Goal: Task Accomplishment & Management: Manage account settings

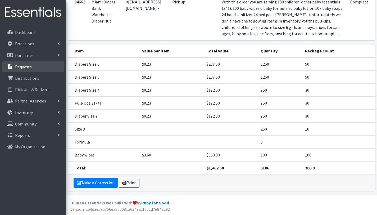
scroll to position [74, 0]
click at [39, 80] on link "Distributions" at bounding box center [33, 78] width 62 height 11
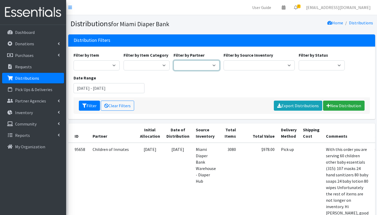
click at [202, 64] on select "A Safe Haven for Newborns Belafonte TACOLCY Center Boys Town South Florida Brid…" at bounding box center [196, 65] width 46 height 10
select select "4836"
click at [173, 60] on select "A Safe Haven for Newborns Belafonte TACOLCY Center Boys Town South Florida Brid…" at bounding box center [196, 65] width 46 height 10
click at [87, 103] on button "Filter" at bounding box center [89, 105] width 21 height 10
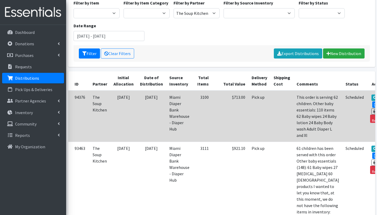
scroll to position [52, 0]
click at [371, 108] on link "Print" at bounding box center [378, 111] width 15 height 6
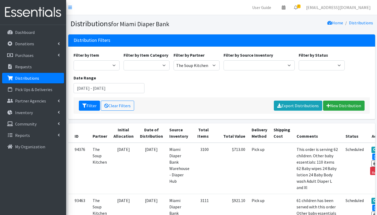
scroll to position [52, 0]
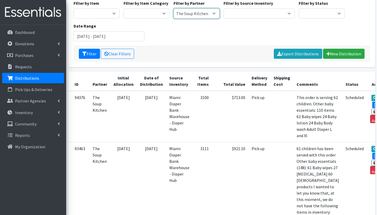
click at [209, 13] on select "A Safe Haven for [GEOGRAPHIC_DATA] Belafonte TACOLCY Center [GEOGRAPHIC_DATA] […" at bounding box center [196, 13] width 46 height 10
select select "3190"
click at [173, 8] on select "A Safe Haven for Newborns Belafonte TACOLCY Center Boys Town South Florida Brid…" at bounding box center [196, 13] width 46 height 10
click at [90, 53] on button "Filter" at bounding box center [89, 54] width 21 height 10
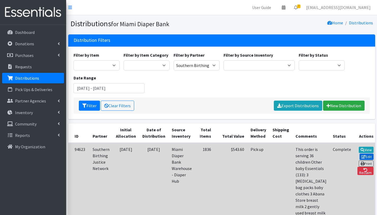
click at [361, 153] on link "Edit" at bounding box center [366, 156] width 14 height 6
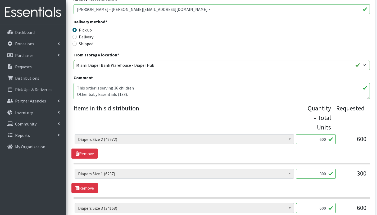
scroll to position [128, 0]
click at [145, 94] on textarea "This order is serving 36 children Other baby Essentials (133): 3 [MEDICAL_DATA]…" at bounding box center [221, 91] width 296 height 16
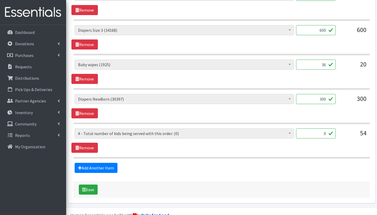
scroll to position [307, 0]
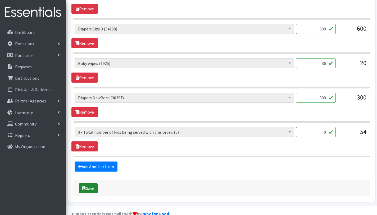
click at [94, 189] on button "Save" at bounding box center [88, 188] width 19 height 10
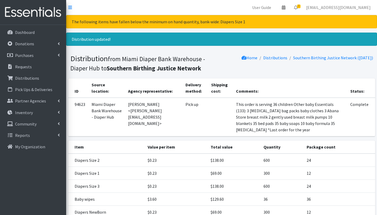
scroll to position [63, 0]
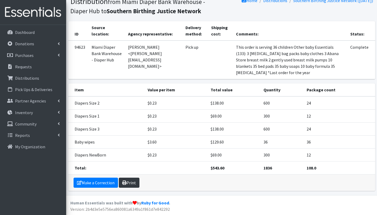
click at [132, 184] on link "Print" at bounding box center [129, 182] width 21 height 10
click at [24, 75] on link "Distributions" at bounding box center [33, 78] width 62 height 11
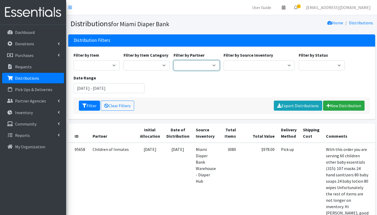
click at [203, 66] on select "A Safe Haven for [GEOGRAPHIC_DATA] Belafonte TACOLCY Center [GEOGRAPHIC_DATA] […" at bounding box center [196, 65] width 46 height 10
select select "7048"
click at [173, 60] on select "A Safe Haven for [GEOGRAPHIC_DATA] Belafonte TACOLCY Center [GEOGRAPHIC_DATA] […" at bounding box center [196, 65] width 46 height 10
click at [89, 107] on button "Filter" at bounding box center [89, 105] width 21 height 10
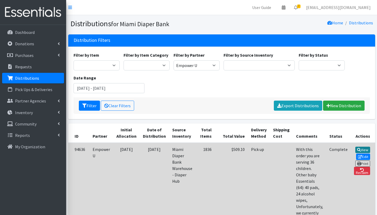
click at [357, 149] on icon at bounding box center [359, 150] width 4 height 4
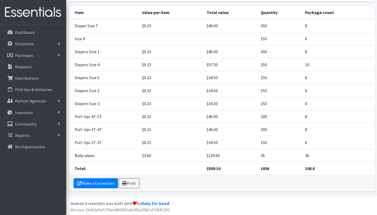
scroll to position [94, 0]
click at [130, 183] on link "Print" at bounding box center [129, 182] width 21 height 10
click at [29, 78] on p "Distributions" at bounding box center [27, 77] width 24 height 5
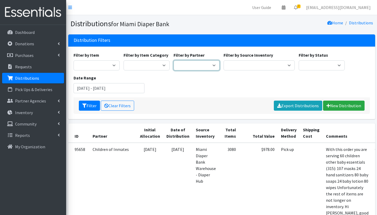
click at [192, 67] on select "A Safe Haven for [GEOGRAPHIC_DATA] Belafonte TACOLCY Center [GEOGRAPHIC_DATA] […" at bounding box center [196, 65] width 46 height 10
select select "6834"
click at [173, 60] on select "A Safe Haven for [GEOGRAPHIC_DATA] Belafonte TACOLCY Center [GEOGRAPHIC_DATA] […" at bounding box center [196, 65] width 46 height 10
click at [90, 105] on button "Filter" at bounding box center [89, 105] width 21 height 10
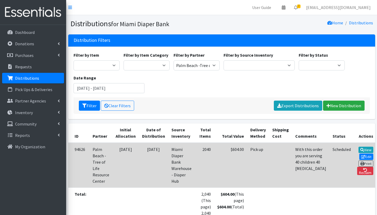
scroll to position [41, 0]
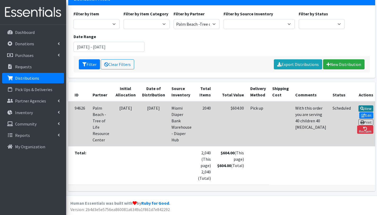
click at [360, 107] on icon at bounding box center [362, 109] width 4 height 4
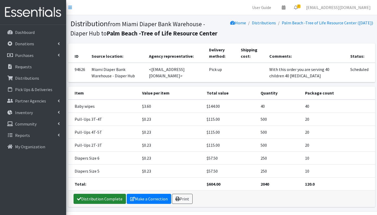
click at [109, 202] on link "Distribution Complete" at bounding box center [99, 198] width 52 height 10
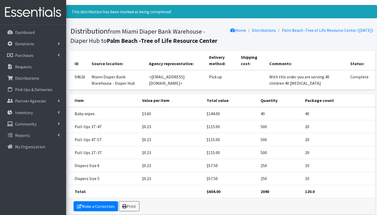
scroll to position [34, 0]
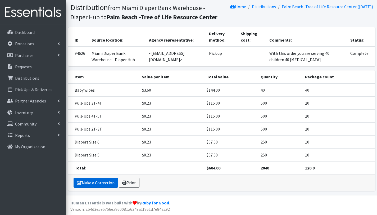
click at [107, 183] on link "Make a Correction" at bounding box center [95, 182] width 44 height 10
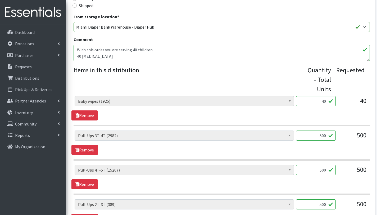
scroll to position [173, 0]
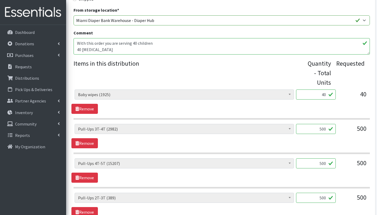
click at [80, 49] on textarea "With this order you are serving 40 children 40 [MEDICAL_DATA]" at bounding box center [221, 46] width 296 height 16
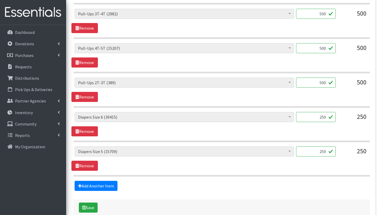
scroll to position [318, 0]
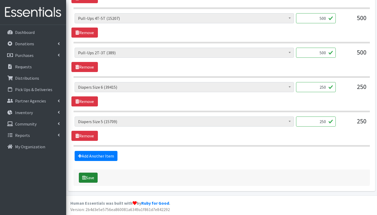
type textarea "With this order you are serving 40 children 23 [MEDICAL_DATA]"
click at [92, 179] on button "Save" at bounding box center [88, 177] width 19 height 10
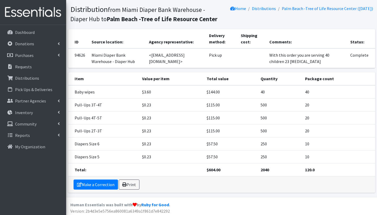
scroll to position [57, 0]
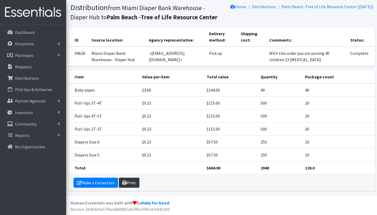
click at [132, 184] on link "Print" at bounding box center [129, 182] width 21 height 10
click at [87, 182] on link "Make a Correction" at bounding box center [95, 182] width 44 height 10
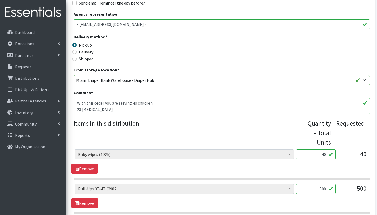
scroll to position [122, 0]
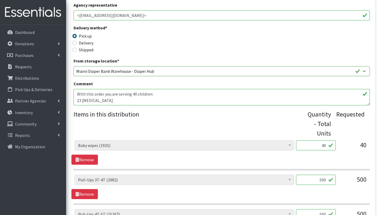
click at [166, 95] on textarea "With this order you are serving 40 children 23 baby shampoo" at bounding box center [221, 97] width 296 height 16
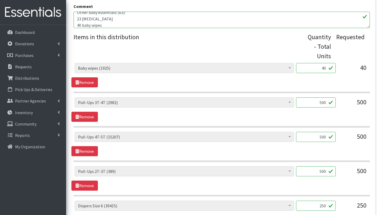
scroll to position [318, 0]
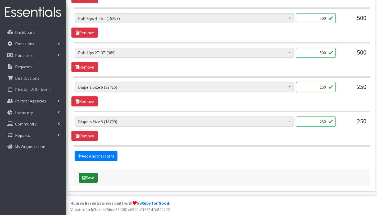
type textarea "With this order you are serving 40 children Other baby essentials (63): 23 baby…"
click at [87, 176] on button "Save" at bounding box center [88, 177] width 19 height 10
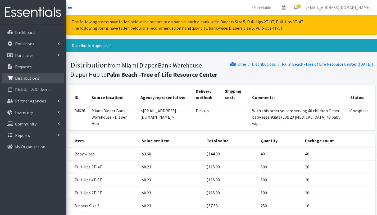
click at [24, 75] on link "Distributions" at bounding box center [33, 78] width 62 height 11
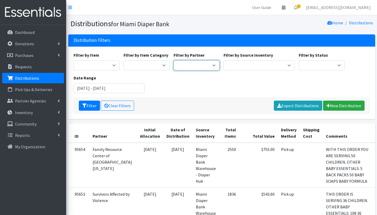
click at [198, 64] on select "A Safe Haven for Newborns Belafonte TACOLCY Center Boys Town South Florida Brid…" at bounding box center [196, 65] width 46 height 10
select select "7012"
click at [173, 60] on select "A Safe Haven for Newborns Belafonte TACOLCY Center Boys Town South Florida Brid…" at bounding box center [196, 65] width 46 height 10
click at [90, 102] on button "Filter" at bounding box center [89, 105] width 21 height 10
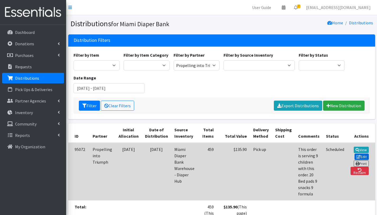
click at [362, 153] on link "Edit" at bounding box center [361, 156] width 14 height 6
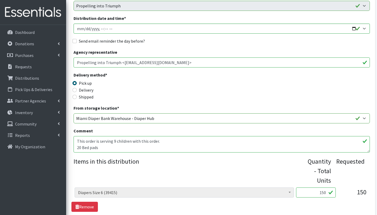
scroll to position [76, 0]
click at [168, 142] on textarea "This order is serving 9 children with this order. 20 Bed pads 9 snacks 9 formula" at bounding box center [221, 144] width 296 height 16
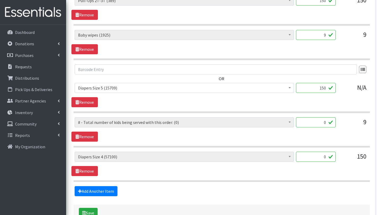
scroll to position [314, 0]
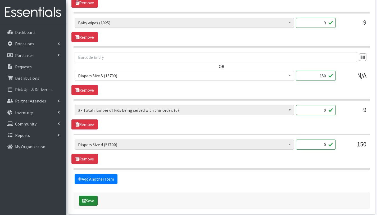
type textarea "This order is serving 9 children with this order. Other baby essentials (47): 2…"
click at [88, 202] on button "Save" at bounding box center [88, 200] width 19 height 10
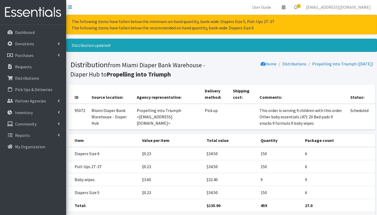
scroll to position [38, 0]
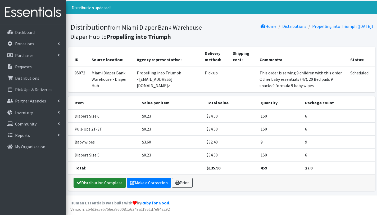
click at [103, 184] on link "Distribution Complete" at bounding box center [99, 182] width 52 height 10
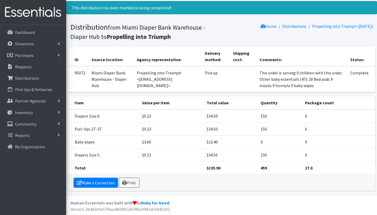
scroll to position [0, 0]
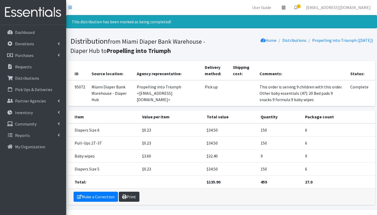
click at [133, 196] on link "Print" at bounding box center [129, 196] width 21 height 10
click at [37, 74] on link "Distributions" at bounding box center [33, 78] width 62 height 11
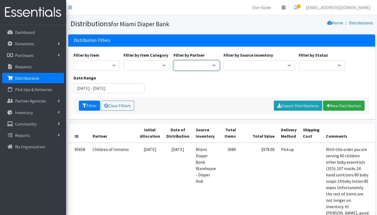
click at [206, 66] on select "A Safe Haven for [GEOGRAPHIC_DATA] Belafonte TACOLCY Center [GEOGRAPHIC_DATA] […" at bounding box center [196, 65] width 46 height 10
select select "2808"
click at [173, 60] on select "A Safe Haven for Newborns Belafonte TACOLCY Center Boys Town South Florida Brid…" at bounding box center [196, 65] width 46 height 10
click at [90, 105] on button "Filter" at bounding box center [89, 105] width 21 height 10
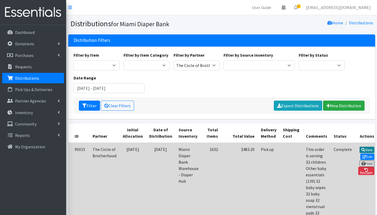
click at [364, 151] on link "View" at bounding box center [366, 149] width 15 height 6
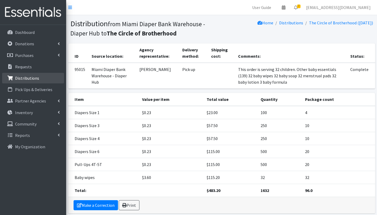
click at [32, 81] on link "Distributions" at bounding box center [33, 78] width 62 height 11
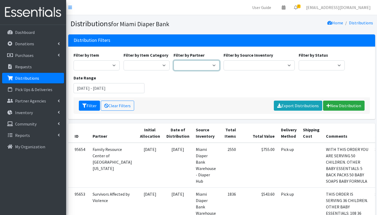
click at [192, 64] on select "A Safe Haven for Newborns Belafonte TACOLCY Center Boys Town South Florida Brid…" at bounding box center [196, 65] width 46 height 10
select select "7013"
click at [173, 60] on select "A Safe Haven for Newborns Belafonte TACOLCY Center Boys Town South Florida Brid…" at bounding box center [196, 65] width 46 height 10
click at [93, 105] on button "Filter" at bounding box center [89, 105] width 21 height 10
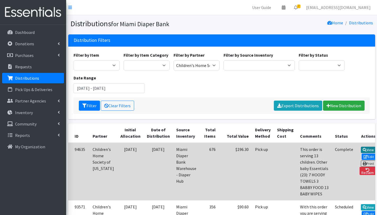
click at [367, 151] on link "View" at bounding box center [368, 149] width 15 height 6
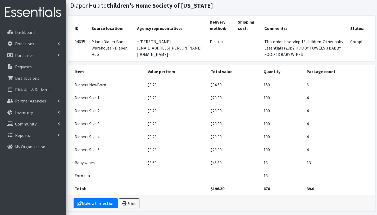
scroll to position [48, 0]
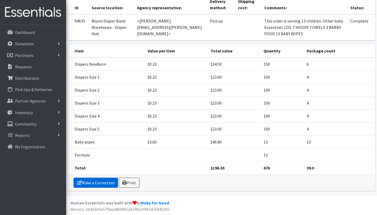
click at [98, 182] on link "Make a Correction" at bounding box center [95, 182] width 44 height 10
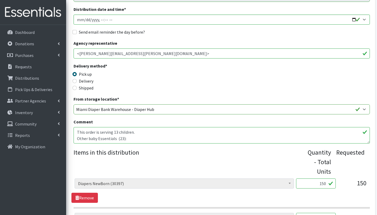
scroll to position [85, 0]
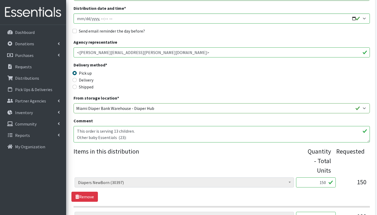
click at [128, 134] on textarea "This order is serving 13 children. Other baby Essentials (23): 7 HOODY TOWELS 3…" at bounding box center [221, 134] width 296 height 16
click at [126, 138] on textarea "This order is serving 13 children. Other baby Essentials (23): 7 HOODY TOWELS 3…" at bounding box center [221, 134] width 296 height 16
click at [122, 136] on textarea "This order is serving 13 children. Other baby Essentials (23): 7 HOODY TOWELS 3…" at bounding box center [221, 134] width 296 height 16
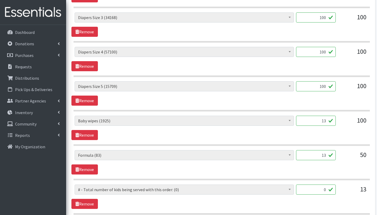
scroll to position [421, 0]
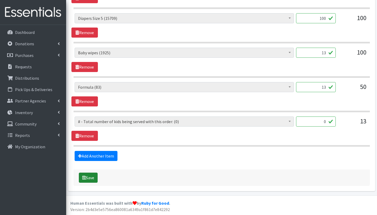
type textarea "This order is serving 13 children. Other baby Essentials (36): 7 HOODY TOWELS 3…"
click at [95, 178] on button "Save" at bounding box center [88, 177] width 19 height 10
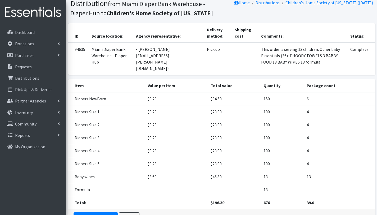
scroll to position [83, 0]
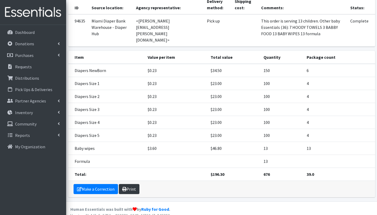
click at [129, 184] on link "Print" at bounding box center [129, 189] width 21 height 10
click at [41, 79] on link "Distributions" at bounding box center [33, 78] width 62 height 11
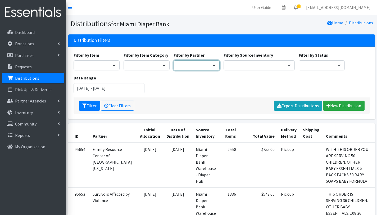
click at [203, 65] on select "A Safe Haven for Newborns Belafonte TACOLCY Center Boys Town South Florida Brid…" at bounding box center [196, 65] width 46 height 10
select select "2775"
click at [173, 60] on select "A Safe Haven for Newborns Belafonte TACOLCY Center Boys Town South Florida Brid…" at bounding box center [196, 65] width 46 height 10
click at [106, 90] on input "[DATE] - [DATE]" at bounding box center [108, 88] width 71 height 10
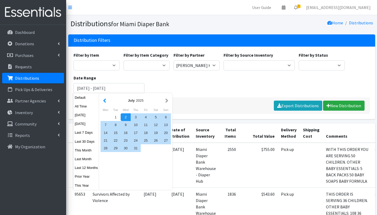
click at [106, 101] on button "button" at bounding box center [105, 100] width 6 height 7
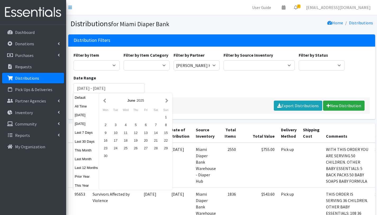
click at [106, 101] on button "button" at bounding box center [105, 100] width 6 height 7
click at [126, 117] on div "1" at bounding box center [126, 117] width 10 height 8
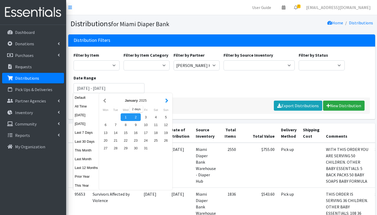
click at [167, 102] on button "button" at bounding box center [167, 100] width 6 height 7
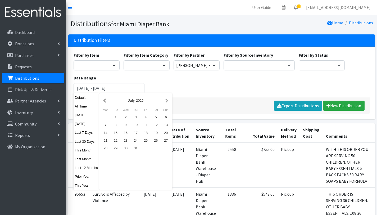
click at [167, 102] on button "button" at bounding box center [167, 100] width 6 height 7
click at [114, 118] on div "2" at bounding box center [115, 117] width 10 height 8
type input "[DATE] - [DATE]"
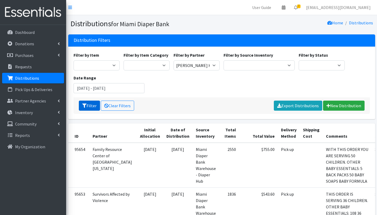
click at [91, 107] on button "Filter" at bounding box center [89, 105] width 21 height 10
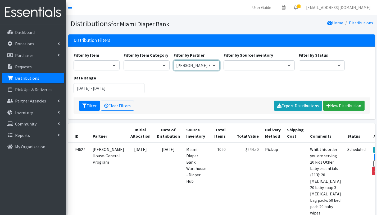
click at [184, 65] on select "A Safe Haven for [GEOGRAPHIC_DATA] Belafonte TACOLCY Center [GEOGRAPHIC_DATA] […" at bounding box center [196, 65] width 46 height 10
select select "2979"
click at [173, 60] on select "A Safe Haven for Newborns Belafonte TACOLCY Center Boys Town South Florida Brid…" at bounding box center [196, 65] width 46 height 10
click at [85, 105] on icon "submit" at bounding box center [84, 105] width 4 height 4
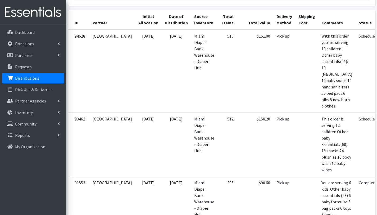
scroll to position [106, 0]
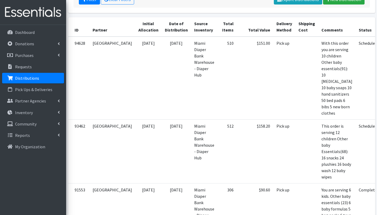
click at [30, 79] on p "Distributions" at bounding box center [27, 77] width 24 height 5
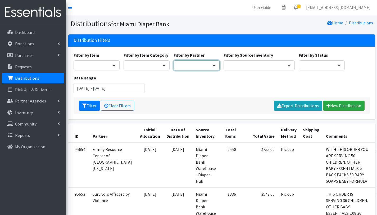
click at [185, 63] on select "A Safe Haven for [GEOGRAPHIC_DATA] Belafonte TACOLCY Center [GEOGRAPHIC_DATA] […" at bounding box center [196, 65] width 46 height 10
select select "2778"
click at [173, 60] on select "A Safe Haven for [GEOGRAPHIC_DATA] Belafonte TACOLCY Center [GEOGRAPHIC_DATA] […" at bounding box center [196, 65] width 46 height 10
click at [100, 89] on input "[DATE] - [DATE]" at bounding box center [108, 88] width 71 height 10
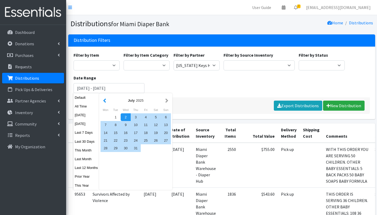
click at [106, 100] on button "button" at bounding box center [105, 100] width 6 height 7
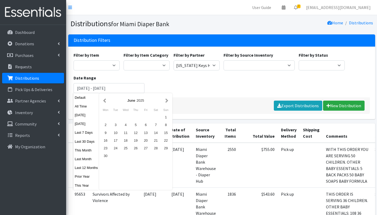
click at [106, 100] on button "button" at bounding box center [105, 100] width 6 height 7
click at [105, 100] on button "button" at bounding box center [105, 100] width 6 height 7
click at [126, 118] on div "1" at bounding box center [126, 117] width 10 height 8
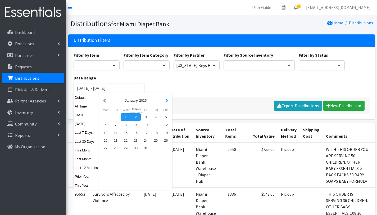
click at [167, 100] on button "button" at bounding box center [167, 100] width 6 height 7
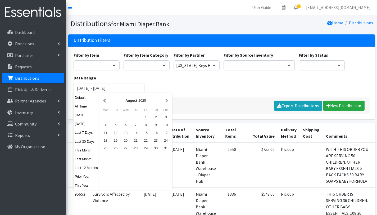
click at [167, 100] on button "button" at bounding box center [167, 100] width 6 height 7
click at [117, 115] on div "2" at bounding box center [115, 117] width 10 height 8
type input "[DATE] - [DATE]"
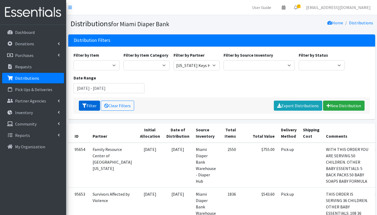
click at [91, 105] on button "Filter" at bounding box center [89, 105] width 21 height 10
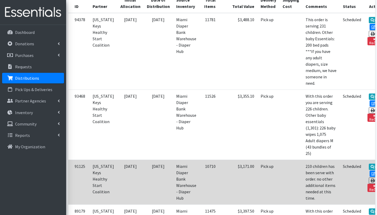
scroll to position [130, 0]
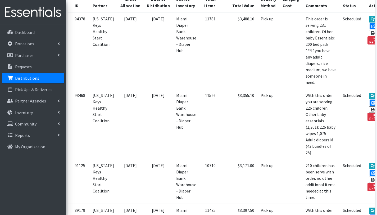
click at [36, 78] on p "Distributions" at bounding box center [27, 77] width 24 height 5
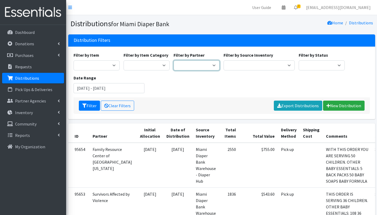
click at [195, 63] on select "A Safe Haven for [GEOGRAPHIC_DATA] Belafonte TACOLCY Center [GEOGRAPHIC_DATA] […" at bounding box center [196, 65] width 46 height 10
select select "2812"
click at [173, 60] on select "A Safe Haven for [GEOGRAPHIC_DATA] Belafonte TACOLCY Center [GEOGRAPHIC_DATA] […" at bounding box center [196, 65] width 46 height 10
click at [90, 89] on input "July 2, 2025 - October 2, 2025" at bounding box center [108, 88] width 71 height 10
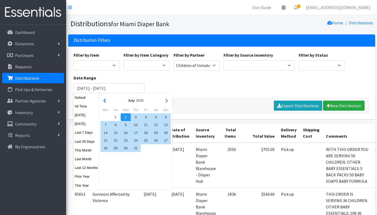
click at [105, 100] on button "button" at bounding box center [105, 100] width 6 height 7
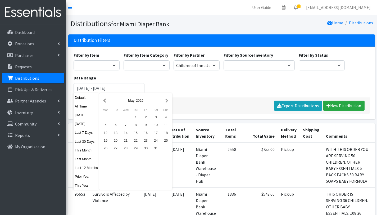
click at [105, 100] on button "button" at bounding box center [105, 100] width 6 height 7
click at [107, 102] on button "button" at bounding box center [105, 100] width 6 height 7
click at [123, 116] on div "1" at bounding box center [126, 117] width 10 height 8
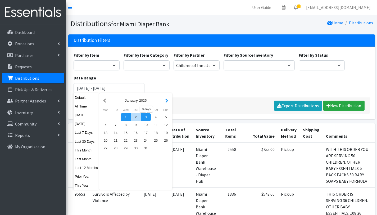
click at [168, 99] on button "button" at bounding box center [167, 100] width 6 height 7
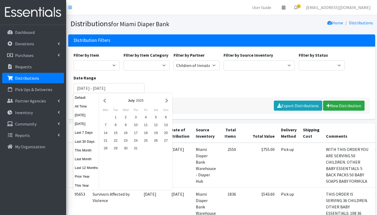
click at [168, 99] on button "button" at bounding box center [167, 100] width 6 height 7
click at [112, 119] on div "2" at bounding box center [115, 117] width 10 height 8
type input "[DATE] - [DATE]"
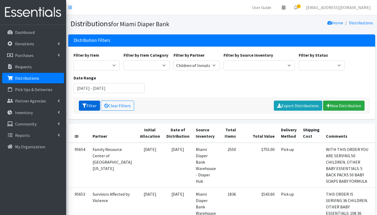
click at [90, 107] on button "Filter" at bounding box center [89, 105] width 21 height 10
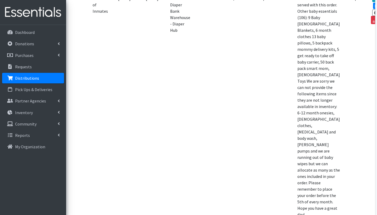
scroll to position [409, 0]
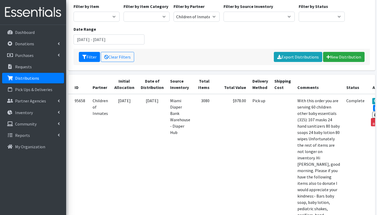
scroll to position [47, 0]
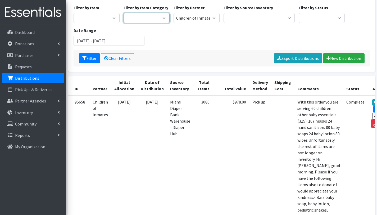
click at [155, 16] on select "Pull-Ups Baby wipes [PERSON_NAME] Baby Essential Formula Frida Mom Essentials A…" at bounding box center [146, 18] width 46 height 10
click at [193, 17] on select "A Safe Haven for [GEOGRAPHIC_DATA] Belafonte TACOLCY Center [GEOGRAPHIC_DATA] […" at bounding box center [196, 18] width 46 height 10
select select "4848"
click at [173, 13] on select "A Safe Haven for [GEOGRAPHIC_DATA] Belafonte TACOLCY Center [GEOGRAPHIC_DATA] […" at bounding box center [196, 18] width 46 height 10
click at [94, 57] on button "Filter" at bounding box center [89, 58] width 21 height 10
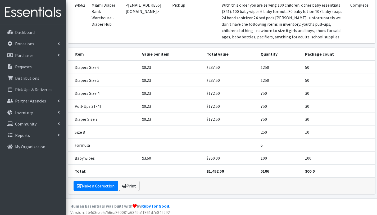
scroll to position [74, 0]
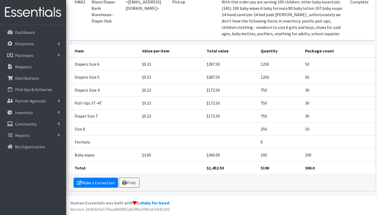
click at [206, 139] on td at bounding box center [230, 141] width 54 height 13
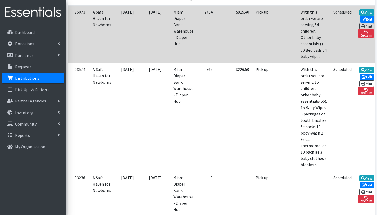
scroll to position [119, 0]
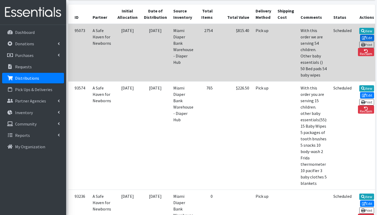
click at [361, 36] on link "Edit" at bounding box center [367, 38] width 14 height 6
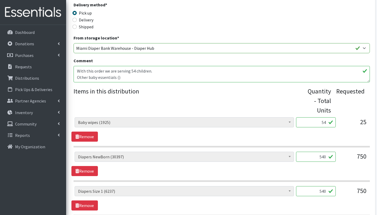
scroll to position [145, 0]
click at [117, 77] on textarea "With this order we are serving 54 children. Other baby essentials () 50 Bed pad…" at bounding box center [221, 74] width 296 height 16
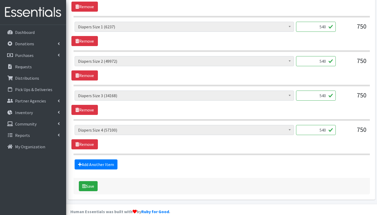
scroll to position [312, 0]
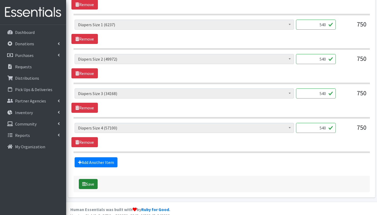
type textarea "With this order we are serving 54 children. Other baby essentials (104) 50 Bed …"
click at [88, 184] on button "Save" at bounding box center [88, 184] width 19 height 10
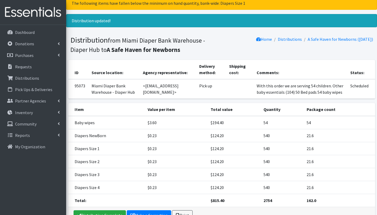
scroll to position [57, 0]
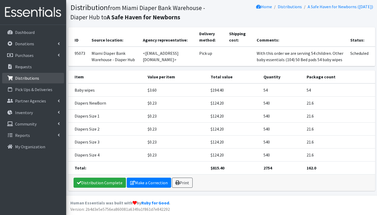
click at [25, 81] on link "Distributions" at bounding box center [33, 78] width 62 height 11
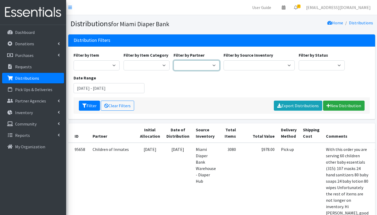
click at [196, 66] on select "A Safe Haven for [GEOGRAPHIC_DATA] Belafonte TACOLCY Center [GEOGRAPHIC_DATA] […" at bounding box center [196, 65] width 46 height 10
select select "3223"
click at [173, 60] on select "A Safe Haven for [GEOGRAPHIC_DATA] Belafonte TACOLCY Center [GEOGRAPHIC_DATA] […" at bounding box center [196, 65] width 46 height 10
click at [96, 90] on input "July 2, 2025 - October 2, 2025" at bounding box center [108, 88] width 71 height 10
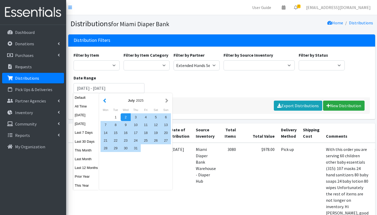
click at [106, 100] on button "button" at bounding box center [105, 100] width 6 height 7
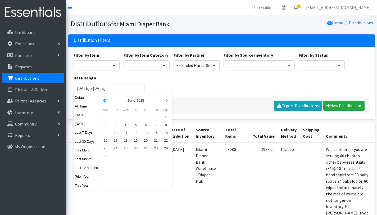
click at [106, 100] on button "button" at bounding box center [105, 100] width 6 height 7
click at [126, 116] on div "1" at bounding box center [126, 117] width 10 height 8
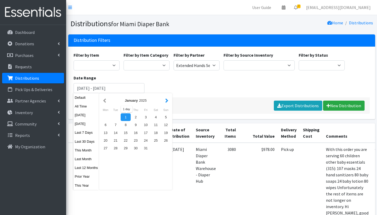
click at [166, 100] on button "button" at bounding box center [167, 100] width 6 height 7
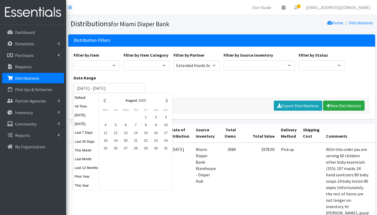
click at [165, 100] on button "button" at bounding box center [167, 100] width 6 height 7
click at [115, 119] on div "2" at bounding box center [115, 117] width 10 height 8
type input "[DATE] - [DATE]"
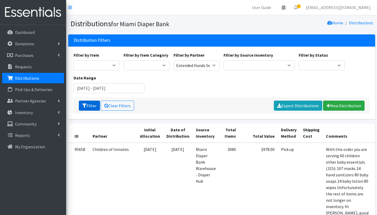
click at [91, 105] on button "Filter" at bounding box center [89, 105] width 21 height 10
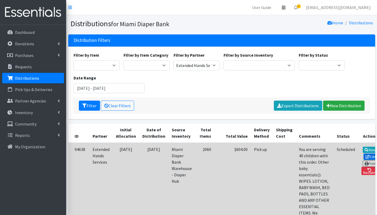
click at [363, 153] on link "Edit" at bounding box center [370, 156] width 14 height 6
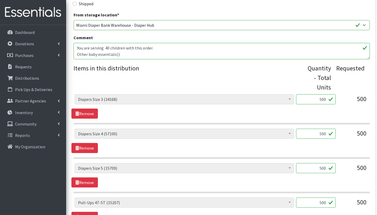
scroll to position [146, 0]
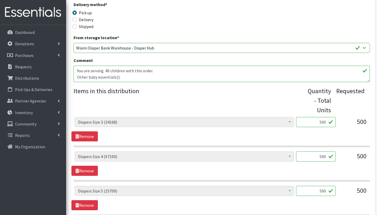
click at [116, 77] on textarea "You are serving 40 children with this order. Other baby essentials(): WIPES. LO…" at bounding box center [221, 74] width 296 height 16
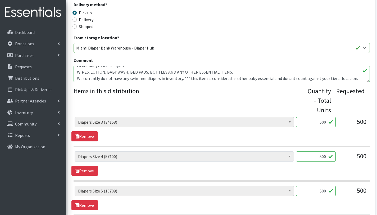
scroll to position [16, 0]
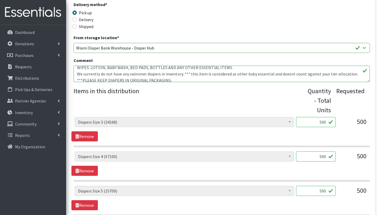
drag, startPoint x: 89, startPoint y: 73, endPoint x: 233, endPoint y: 70, distance: 144.1
click at [233, 70] on textarea "You are serving 40 children with this order. Other baby essentials(): WIPES. LO…" at bounding box center [221, 74] width 296 height 16
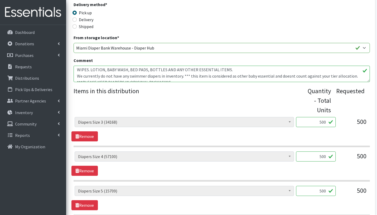
scroll to position [13, 0]
click at [76, 70] on textarea "You are serving 40 children with this order. Other baby essentials(): WIPES. LO…" at bounding box center [221, 74] width 296 height 16
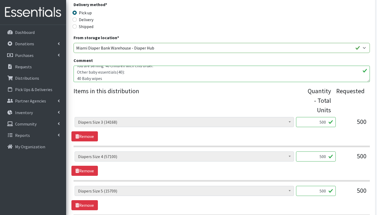
scroll to position [4, 0]
click at [120, 72] on textarea "You are serving 40 children with this order. Other baby essentials(): WIPES. LO…" at bounding box center [221, 74] width 296 height 16
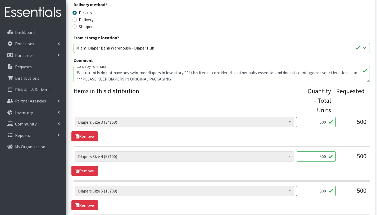
scroll to position [25, 0]
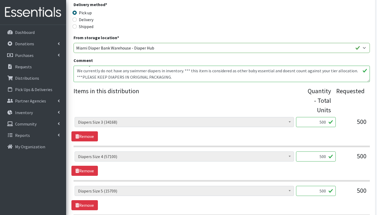
click at [185, 76] on textarea "You are serving 40 children with this order. Other baby essentials(): WIPES. LO…" at bounding box center [221, 74] width 296 height 16
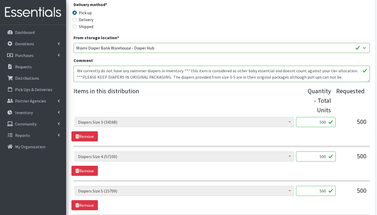
click at [281, 77] on textarea "You are serving 40 children with this order. Other baby essentials(): WIPES. LO…" at bounding box center [221, 74] width 296 height 16
click at [301, 77] on textarea "You are serving 40 children with this order. Other baby essentials(): WIPES. LO…" at bounding box center [221, 74] width 296 height 16
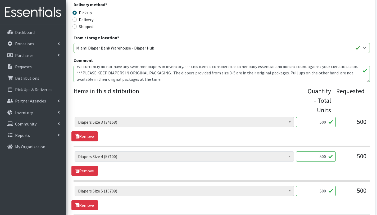
click at [112, 79] on textarea "You are serving 40 children with this order. Other baby essentials(): WIPES. LO…" at bounding box center [221, 74] width 296 height 16
click at [111, 79] on textarea "You are serving 40 children with this order. Other baby essentials(): WIPES. LO…" at bounding box center [221, 74] width 296 height 16
click at [112, 79] on textarea "You are serving 40 children with this order. Other baby essentials(): WIPES. LO…" at bounding box center [221, 74] width 296 height 16
click at [114, 79] on textarea "You are serving 40 children with this order. Other baby essentials(): WIPES. LO…" at bounding box center [221, 74] width 296 height 16
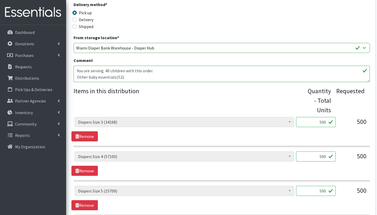
drag, startPoint x: 170, startPoint y: 80, endPoint x: 66, endPoint y: 59, distance: 106.2
click at [66, 58] on div "Partner * A Safe Haven for Newborns Belafonte TACOLCY Center Boniface and Celit…" at bounding box center [221, 157] width 311 height 489
paste textarea "40 children with this order. Other Baby Essentials Provided (Total: 52 items): …"
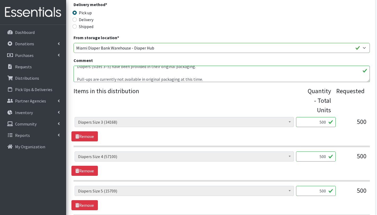
click at [77, 79] on textarea "You are serving 40 children with this order. Other baby essentials(): WIPES. LO…" at bounding box center [221, 74] width 296 height 16
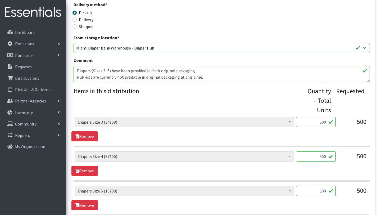
scroll to position [95, 0]
click at [77, 70] on textarea "You are serving 40 children with this order. Other baby essentials(): WIPES. LO…" at bounding box center [221, 74] width 296 height 16
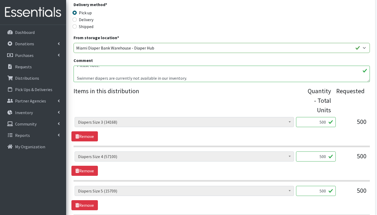
click at [77, 76] on textarea "You are serving 40 children with this order. Other baby essentials(): WIPES. LO…" at bounding box center [221, 74] width 296 height 16
click at [76, 73] on textarea "You are serving 40 children with this order. Other baby essentials(): WIPES. LO…" at bounding box center [221, 74] width 296 height 16
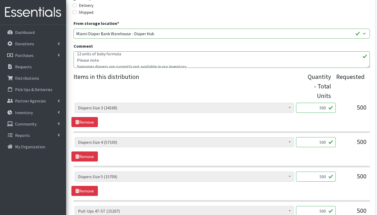
scroll to position [161, 0]
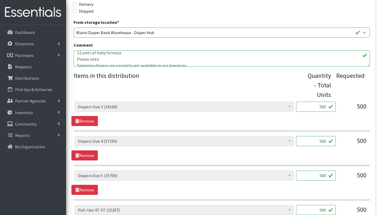
click at [102, 61] on textarea "You are serving 40 children with this order. Other baby essentials(): WIPES. LO…" at bounding box center [221, 58] width 296 height 16
click at [76, 63] on textarea "You are serving 40 children with this order. Other baby essentials(): WIPES. LO…" at bounding box center [221, 58] width 296 height 16
click at [77, 59] on textarea "You are serving 40 children with this order. Other baby essentials(): WIPES. LO…" at bounding box center [221, 58] width 296 height 16
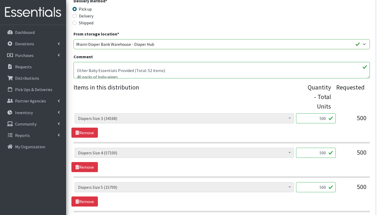
scroll to position [4, 0]
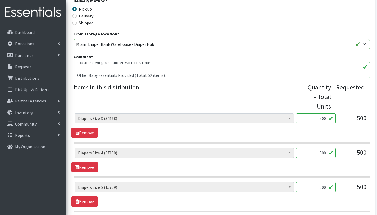
click at [77, 73] on textarea "You are serving 40 children with this order. Other baby essentials(): WIPES. LO…" at bounding box center [221, 70] width 296 height 16
click at [158, 72] on textarea "You are serving 40 children with this order. Other baby essentials(): WIPES. LO…" at bounding box center [221, 70] width 296 height 16
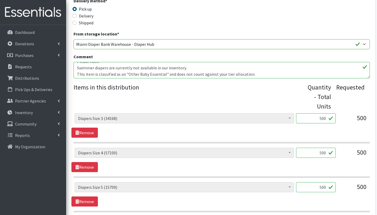
scroll to position [31, 0]
click at [75, 67] on textarea "You are serving 40 children with this order. Other baby essentials(): WIPES. LO…" at bounding box center [221, 70] width 296 height 16
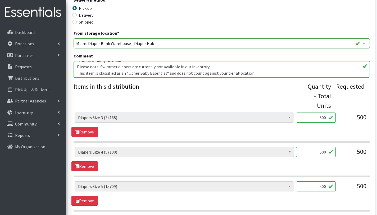
scroll to position [150, 0]
click at [77, 73] on textarea "You are serving 40 children with this order. Other baby essentials(): WIPES. LO…" at bounding box center [221, 69] width 296 height 16
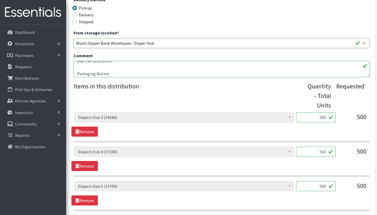
scroll to position [38, 0]
click at [76, 72] on textarea "You are serving 40 children with this order. Other baby essentials(): WIPES. LO…" at bounding box center [221, 69] width 296 height 16
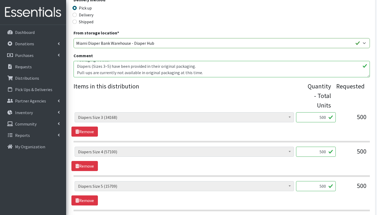
click at [76, 72] on textarea "You are serving 40 children with this order. Other baby essentials(): WIPES. LO…" at bounding box center [221, 69] width 296 height 16
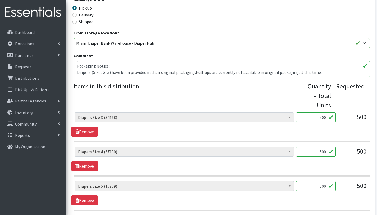
scroll to position [38, 0]
type textarea "You are serving 40 children with this order. Other Baby Essentials Provided (To…"
click at [189, 95] on legend "Items in this distribution" at bounding box center [190, 94] width 234 height 26
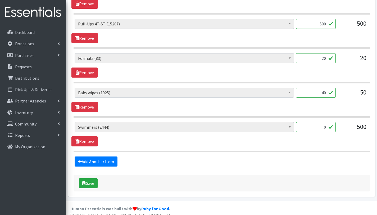
scroll to position [352, 0]
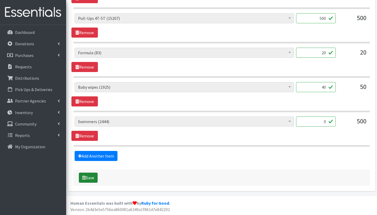
click at [96, 175] on button "Save" at bounding box center [88, 177] width 19 height 10
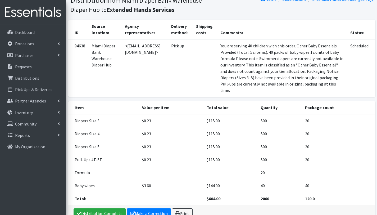
scroll to position [95, 0]
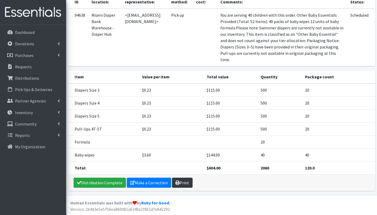
click at [175, 183] on icon at bounding box center [177, 182] width 4 height 4
click at [36, 99] on p "Partner Agencies" at bounding box center [30, 100] width 31 height 5
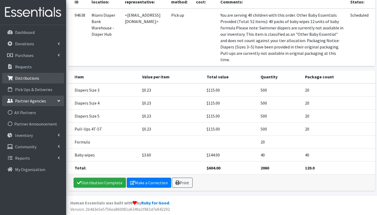
click at [31, 79] on p "Distributions" at bounding box center [27, 77] width 24 height 5
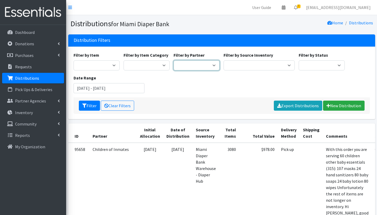
click at [202, 65] on select "A Safe Haven for [GEOGRAPHIC_DATA] Belafonte TACOLCY Center [GEOGRAPHIC_DATA] […" at bounding box center [196, 65] width 46 height 10
select select "2799"
click at [173, 60] on select "A Safe Haven for [GEOGRAPHIC_DATA] Belafonte TACOLCY Center [GEOGRAPHIC_DATA] […" at bounding box center [196, 65] width 46 height 10
click at [92, 88] on input "[DATE] - [DATE]" at bounding box center [108, 88] width 71 height 10
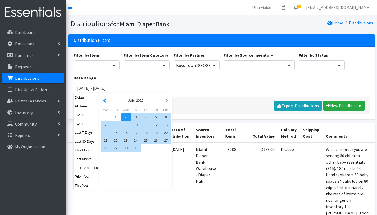
click at [106, 100] on button "button" at bounding box center [105, 100] width 6 height 7
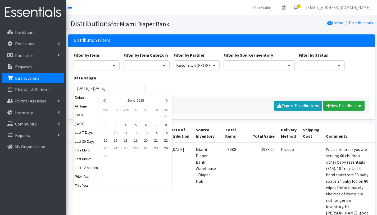
click at [106, 100] on button "button" at bounding box center [105, 100] width 6 height 7
click at [127, 116] on div "1" at bounding box center [126, 117] width 10 height 8
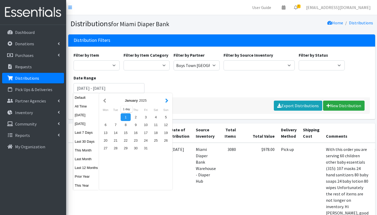
click at [167, 101] on button "button" at bounding box center [167, 100] width 6 height 7
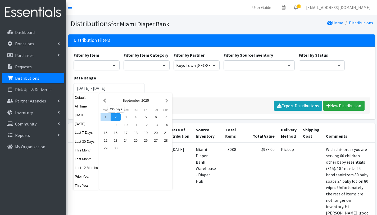
click at [116, 115] on div "2" at bounding box center [115, 117] width 10 height 8
type input "[DATE] - [DATE]"
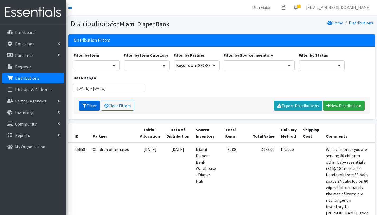
click at [89, 105] on button "Filter" at bounding box center [89, 105] width 21 height 10
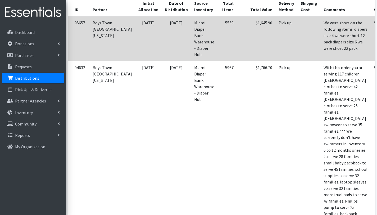
scroll to position [127, 0]
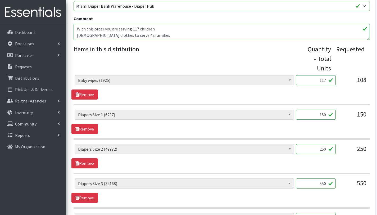
scroll to position [187, 0]
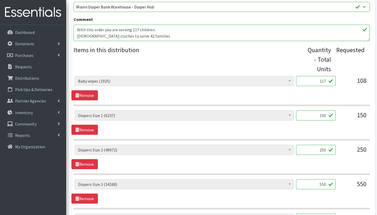
click at [154, 33] on textarea "With this order you are serving 117 children. 2 year old clothes to serve 42 fa…" at bounding box center [221, 33] width 296 height 16
click at [160, 29] on textarea "With this order you are serving 117 children. 2 year old clothes to serve 42 fa…" at bounding box center [221, 33] width 296 height 16
click at [76, 35] on textarea "With this order you are serving 117 children. 2 year old clothes to serve 42 fa…" at bounding box center [221, 33] width 296 height 16
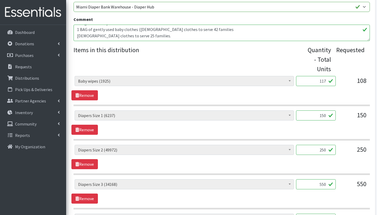
click at [77, 36] on textarea "With this order you are serving 117 children. 2 year old clothes to serve 42 fa…" at bounding box center [221, 33] width 296 height 16
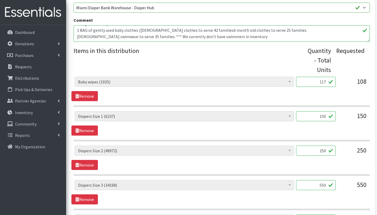
scroll to position [186, 0]
click at [76, 36] on textarea "With this order you are serving 117 children. 2 year old clothes to serve 42 fa…" at bounding box center [221, 34] width 296 height 16
click at [275, 30] on textarea "With this order you are serving 117 children. 2 year old clothes to serve 42 fa…" at bounding box center [221, 34] width 296 height 16
drag, startPoint x: 170, startPoint y: 30, endPoint x: 203, endPoint y: 30, distance: 33.0
click at [203, 30] on textarea "With this order you are serving 117 children. 2 year old clothes to serve 42 fa…" at bounding box center [221, 34] width 296 height 16
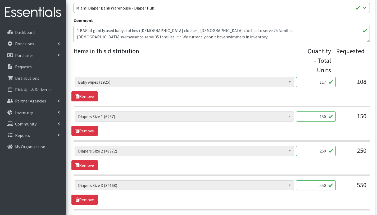
drag, startPoint x: 208, startPoint y: 30, endPoint x: 245, endPoint y: 30, distance: 37.3
click at [245, 30] on textarea "With this order you are serving 117 children. 2 year old clothes to serve 42 fa…" at bounding box center [221, 34] width 296 height 16
click at [77, 37] on textarea "With this order you are serving 117 children. 2 year old clothes to serve 42 fa…" at bounding box center [221, 34] width 296 height 16
click at [129, 36] on textarea "With this order you are serving 117 children. 2 year old clothes to serve 42 fa…" at bounding box center [221, 34] width 296 height 16
click at [133, 37] on textarea "With this order you are serving 117 children. 2 year old clothes to serve 42 fa…" at bounding box center [221, 34] width 296 height 16
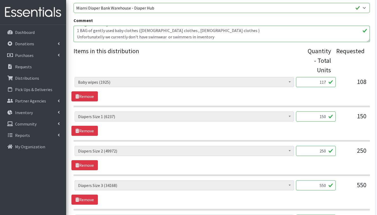
click at [93, 36] on textarea "With this order you are serving 117 children. 2 year old clothes to serve 42 fa…" at bounding box center [221, 34] width 296 height 16
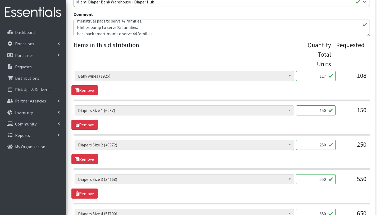
scroll to position [76, 0]
drag, startPoint x: 169, startPoint y: 31, endPoint x: 81, endPoint y: 24, distance: 89.1
click at [81, 24] on textarea "With this order you are serving 117 children. 2 year old clothes to serve 42 fa…" at bounding box center [221, 28] width 296 height 16
click at [105, 27] on textarea "With this order you are serving 117 children. 2 year old clothes to serve 42 fa…" at bounding box center [221, 28] width 296 height 16
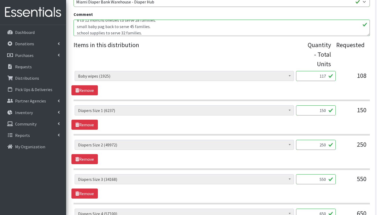
click at [98, 25] on textarea "With this order you are serving 117 children. 2 year old clothes to serve 42 fa…" at bounding box center [221, 28] width 296 height 16
click at [143, 30] on textarea "With this order you are serving 117 children. 2 year old clothes to serve 42 fa…" at bounding box center [221, 28] width 296 height 16
drag, startPoint x: 144, startPoint y: 22, endPoint x: 146, endPoint y: 26, distance: 4.9
click at [144, 22] on textarea "With this order you are serving 117 children. 2 year old clothes to serve 42 fa…" at bounding box center [221, 28] width 296 height 16
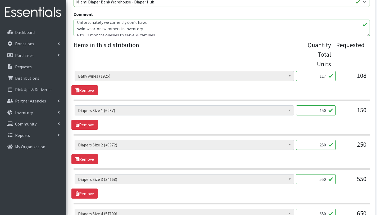
scroll to position [33, 0]
drag, startPoint x: 145, startPoint y: 29, endPoint x: 101, endPoint y: 31, distance: 43.7
click at [101, 31] on textarea "With this order you are serving 117 children. 2 year old clothes to serve 42 fa…" at bounding box center [221, 28] width 296 height 16
click at [152, 30] on textarea "With this order you are serving 117 children. 2 year old clothes to serve 42 fa…" at bounding box center [221, 28] width 296 height 16
drag, startPoint x: 143, startPoint y: 29, endPoint x: 119, endPoint y: 30, distance: 24.1
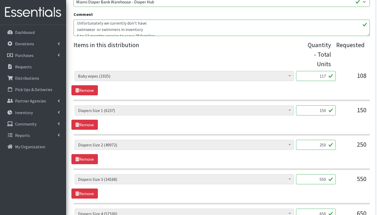
click at [119, 30] on textarea "With this order you are serving 117 children. 2 year old clothes to serve 42 fa…" at bounding box center [221, 28] width 296 height 16
drag, startPoint x: 155, startPoint y: 26, endPoint x: 118, endPoint y: 25, distance: 37.3
click at [118, 25] on textarea "With this order you are serving 117 children. 2 year old clothes to serve 42 fa…" at bounding box center [221, 28] width 296 height 16
drag, startPoint x: 150, startPoint y: 32, endPoint x: 114, endPoint y: 32, distance: 36.5
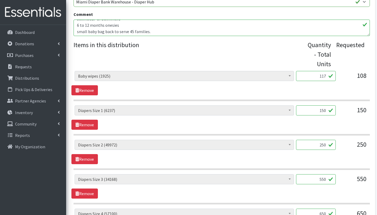
click at [114, 32] on textarea "With this order you are serving 117 children. 2 year old clothes to serve 42 fa…" at bounding box center [221, 28] width 296 height 16
drag, startPoint x: 143, startPoint y: 26, endPoint x: 134, endPoint y: 26, distance: 9.0
click at [134, 26] on textarea "With this order you are serving 117 children. 2 year old clothes to serve 42 fa…" at bounding box center [221, 28] width 296 height 16
click at [120, 22] on textarea "With this order you are serving 117 children. 2 year old clothes to serve 42 fa…" at bounding box center [221, 28] width 296 height 16
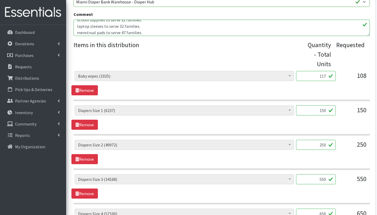
scroll to position [76, 0]
drag, startPoint x: 120, startPoint y: 23, endPoint x: 83, endPoint y: 52, distance: 46.8
click at [83, 52] on div "Partner * A Safe Haven for Newborns Belafonte TACOLCY Center Boniface and Celit…" at bounding box center [221, 150] width 296 height 549
click at [141, 25] on textarea "With this order you are serving 117 children. 2 year old clothes to serve 42 fa…" at bounding box center [221, 28] width 296 height 16
drag, startPoint x: 146, startPoint y: 32, endPoint x: 73, endPoint y: 21, distance: 74.3
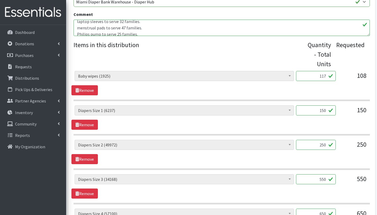
click at [73, 21] on div "Partner * A Safe Haven for Newborns Belafonte TACOLCY Center Boniface and Celit…" at bounding box center [221, 161] width 307 height 588
click at [145, 30] on textarea "With this order you are serving 117 children. 2 year old clothes to serve 42 fa…" at bounding box center [221, 28] width 296 height 16
drag, startPoint x: 77, startPoint y: 27, endPoint x: 145, endPoint y: 27, distance: 67.4
click at [145, 27] on textarea "With this order you are serving 117 children. 2 year old clothes to serve 42 fa…" at bounding box center [221, 28] width 296 height 16
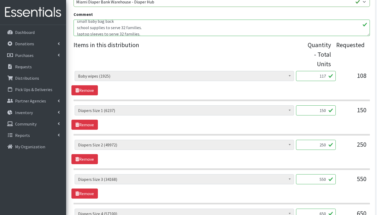
scroll to position [53, 0]
drag, startPoint x: 118, startPoint y: 22, endPoint x: 76, endPoint y: 24, distance: 41.3
click at [76, 24] on textarea "With this order you are serving 117 children. 2 year old clothes to serve 42 fa…" at bounding box center [221, 28] width 296 height 16
drag, startPoint x: 140, startPoint y: 29, endPoint x: 104, endPoint y: 30, distance: 36.0
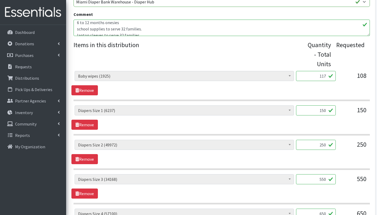
click at [104, 30] on textarea "With this order you are serving 117 children. 2 year old clothes to serve 42 fa…" at bounding box center [221, 28] width 296 height 16
drag, startPoint x: 101, startPoint y: 31, endPoint x: 141, endPoint y: 31, distance: 40.2
click at [141, 31] on textarea "With this order you are serving 117 children. 2 year old clothes to serve 42 fa…" at bounding box center [221, 28] width 296 height 16
click at [76, 31] on textarea "With this order you are serving 117 children. 2 year old clothes to serve 42 fa…" at bounding box center [221, 28] width 296 height 16
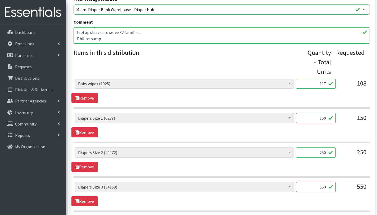
scroll to position [54, 0]
drag, startPoint x: 103, startPoint y: 35, endPoint x: 154, endPoint y: 35, distance: 50.8
click at [154, 36] on textarea "With this order you are serving 117 children. 2 year old clothes to serve 42 fa…" at bounding box center [221, 35] width 296 height 16
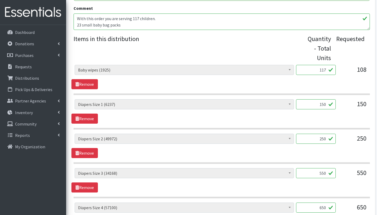
scroll to position [199, 0]
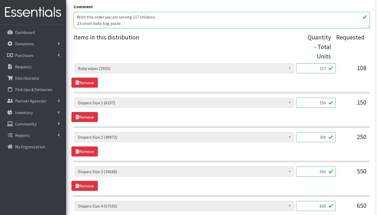
click at [105, 22] on textarea "With this order you are serving 117 children. 2 year old clothes to serve 42 fa…" at bounding box center [221, 20] width 296 height 16
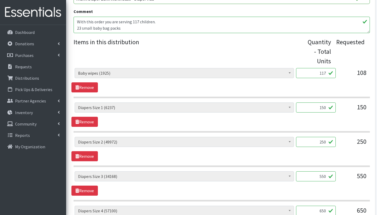
scroll to position [194, 0]
click at [174, 21] on textarea "With this order you are serving 117 children. 2 year old clothes to serve 42 fa…" at bounding box center [221, 25] width 296 height 16
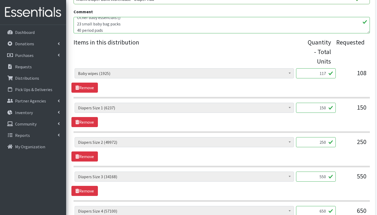
scroll to position [16, 0]
click at [126, 29] on textarea "With this order you are serving 117 children. 2 year old clothes to serve 42 fa…" at bounding box center [221, 25] width 296 height 16
click at [117, 22] on textarea "With this order you are serving 117 children. 2 year old clothes to serve 42 fa…" at bounding box center [221, 25] width 296 height 16
click at [142, 25] on textarea "With this order you are serving 117 children. 2 year old clothes to serve 42 fa…" at bounding box center [221, 25] width 296 height 16
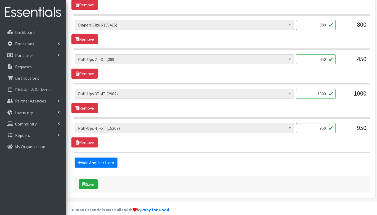
scroll to position [447, 0]
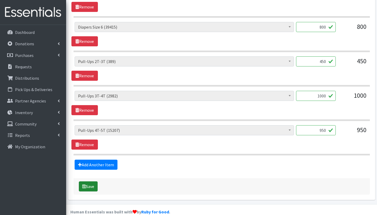
type textarea "With this order you are serving 117 children. Other baby essentials:(186) 23 sm…"
click at [95, 187] on button "Save" at bounding box center [88, 186] width 19 height 10
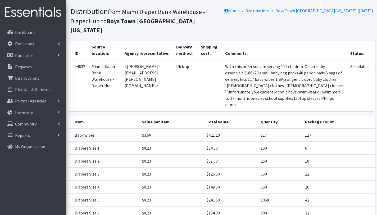
scroll to position [141, 0]
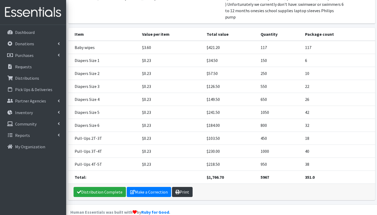
click at [178, 190] on icon at bounding box center [177, 192] width 4 height 4
click at [38, 79] on p "Distributions" at bounding box center [27, 77] width 24 height 5
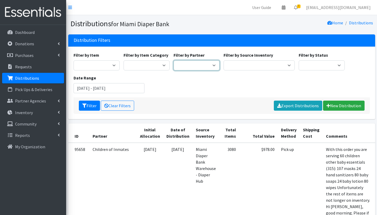
click at [200, 66] on select "A Safe Haven for [GEOGRAPHIC_DATA] Belafonte TACOLCY Center [GEOGRAPHIC_DATA] […" at bounding box center [196, 65] width 46 height 10
select select "2813"
click at [173, 60] on select "A Safe Haven for [GEOGRAPHIC_DATA] Belafonte TACOLCY Center [GEOGRAPHIC_DATA] […" at bounding box center [196, 65] width 46 height 10
click at [90, 106] on button "Filter" at bounding box center [89, 105] width 21 height 10
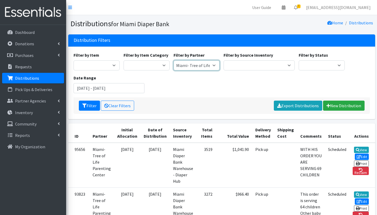
click at [184, 66] on select "A Safe Haven for [GEOGRAPHIC_DATA] Belafonte TACOLCY Center [GEOGRAPHIC_DATA] […" at bounding box center [196, 65] width 46 height 10
select select "2780"
click at [173, 60] on select "A Safe Haven for [GEOGRAPHIC_DATA] Belafonte TACOLCY Center [GEOGRAPHIC_DATA] […" at bounding box center [196, 65] width 46 height 10
click at [85, 89] on input "[DATE] - [DATE]" at bounding box center [108, 88] width 71 height 10
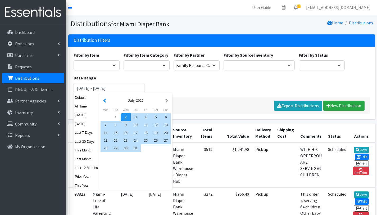
click at [105, 100] on button "button" at bounding box center [105, 100] width 6 height 7
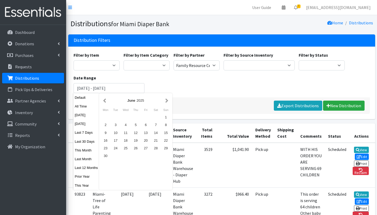
click at [105, 100] on button "button" at bounding box center [105, 100] width 6 height 7
click at [125, 117] on div "1" at bounding box center [126, 117] width 10 height 8
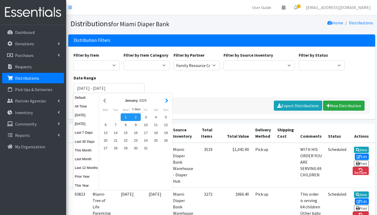
click at [165, 101] on button "button" at bounding box center [167, 100] width 6 height 7
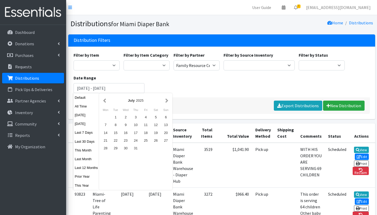
click at [165, 101] on button "button" at bounding box center [167, 100] width 6 height 7
drag, startPoint x: 114, startPoint y: 118, endPoint x: 107, endPoint y: 117, distance: 7.7
click at [114, 118] on div "2" at bounding box center [115, 117] width 10 height 8
type input "[DATE] - [DATE]"
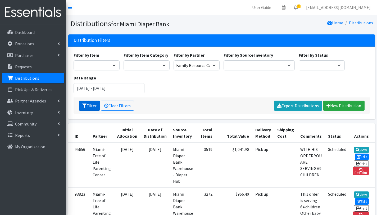
click at [85, 105] on icon "submit" at bounding box center [84, 105] width 4 height 4
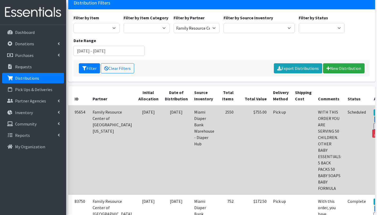
scroll to position [69, 0]
